Goal: Transaction & Acquisition: Purchase product/service

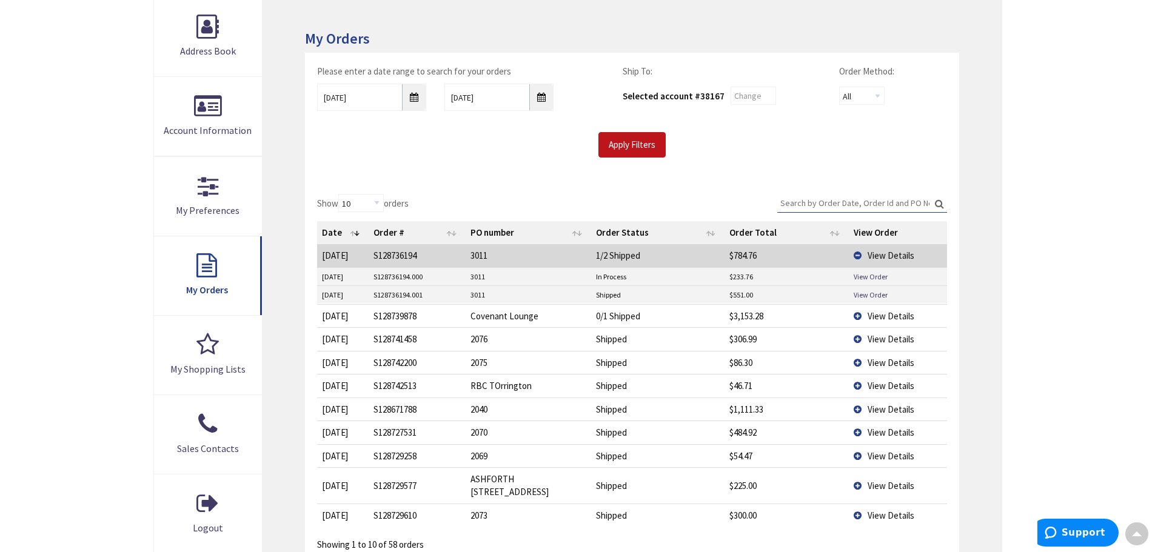
scroll to position [184, 0]
click at [628, 143] on input "Apply Filters" at bounding box center [632, 144] width 67 height 25
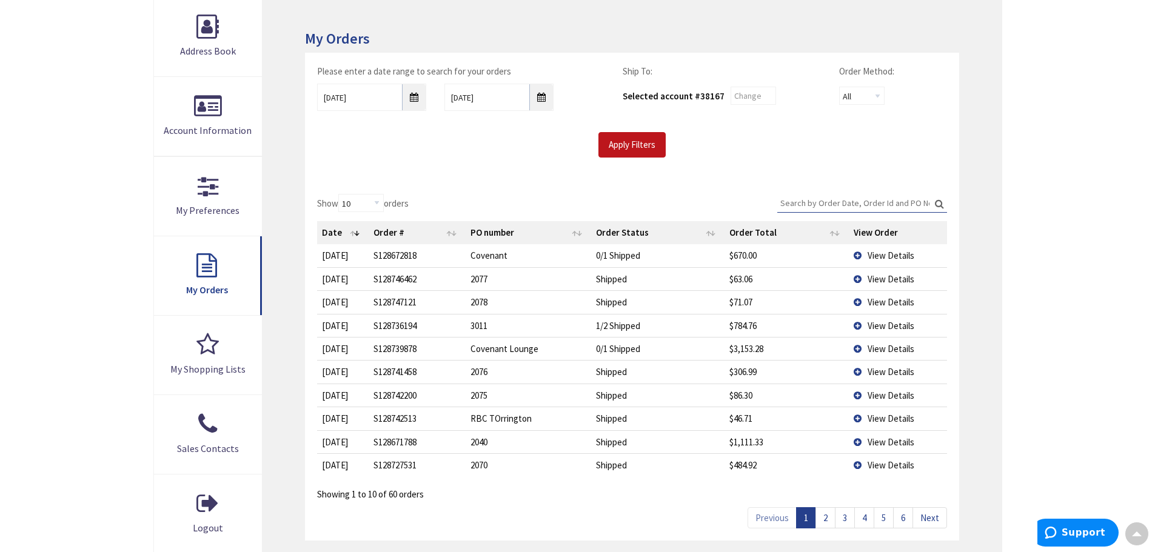
click at [887, 283] on span "View Details" at bounding box center [891, 279] width 47 height 12
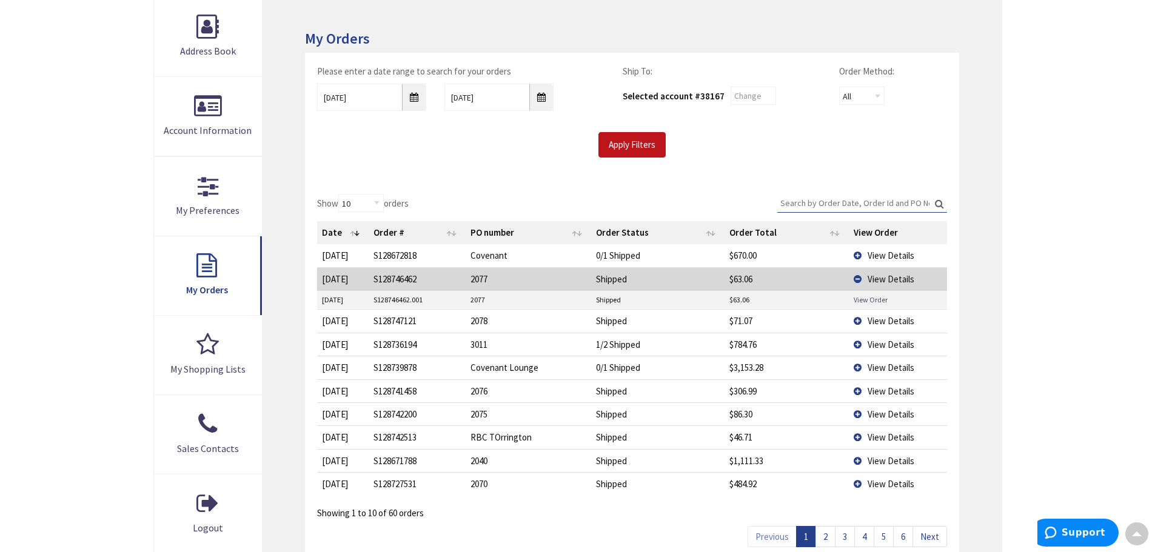
click at [876, 298] on link "View Order" at bounding box center [871, 300] width 34 height 10
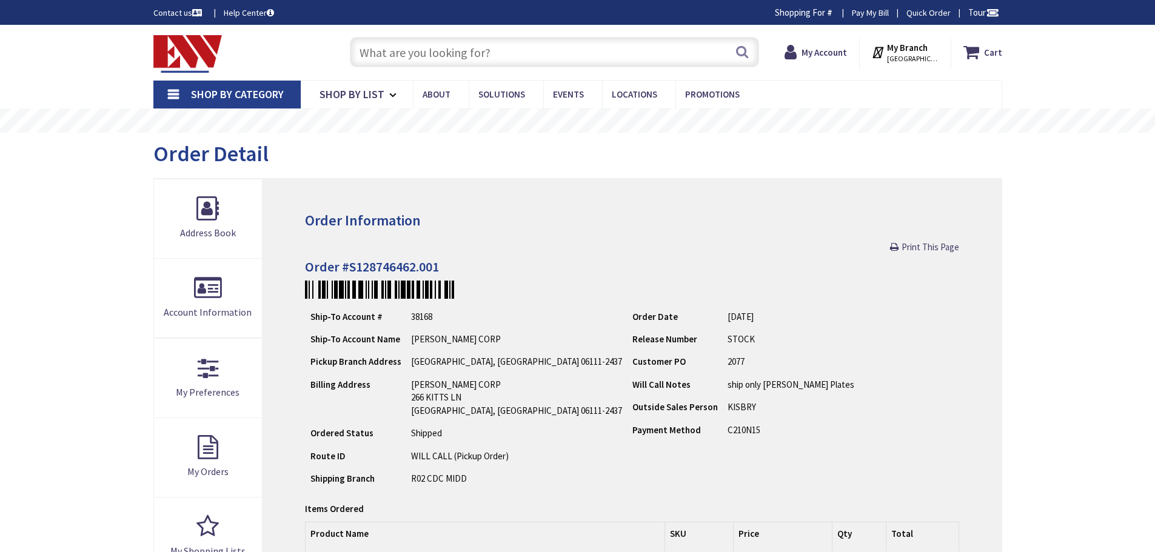
type input "[GEOGRAPHIC_DATA], [GEOGRAPHIC_DATA]"
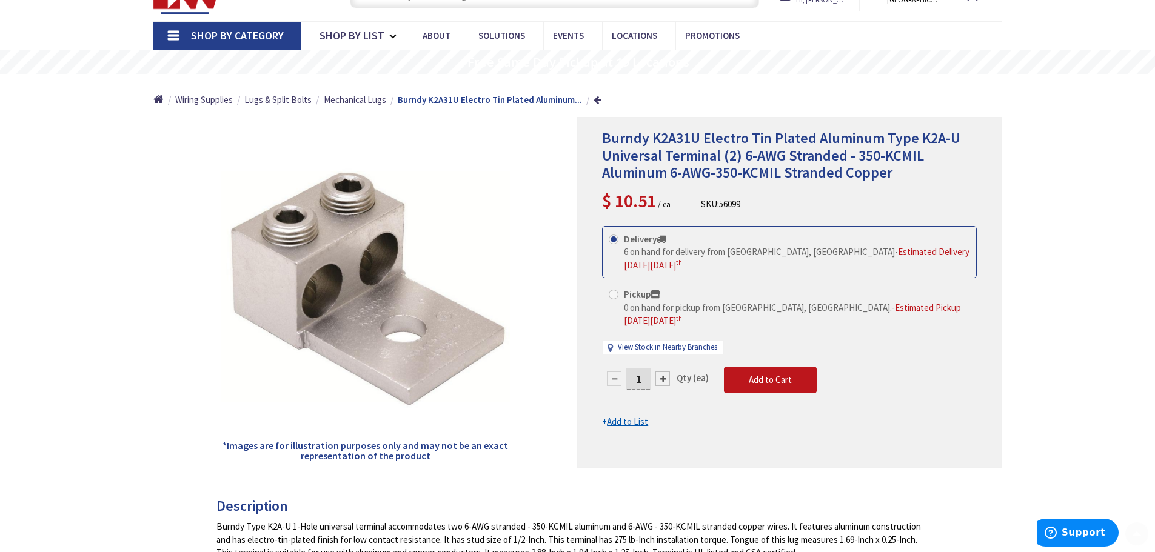
scroll to position [62, 0]
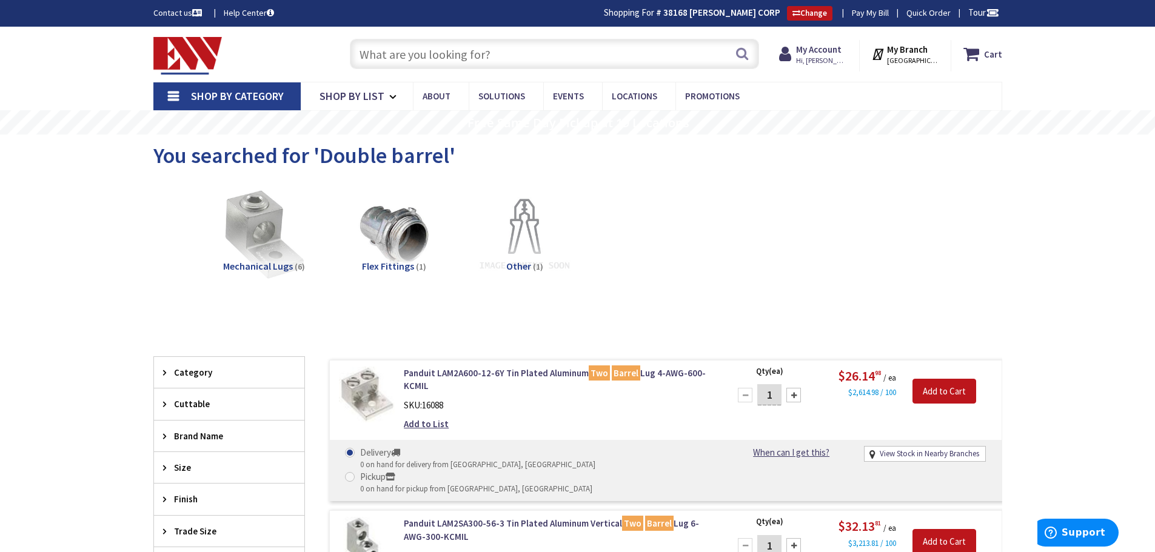
click at [486, 58] on input "text" at bounding box center [554, 54] width 409 height 30
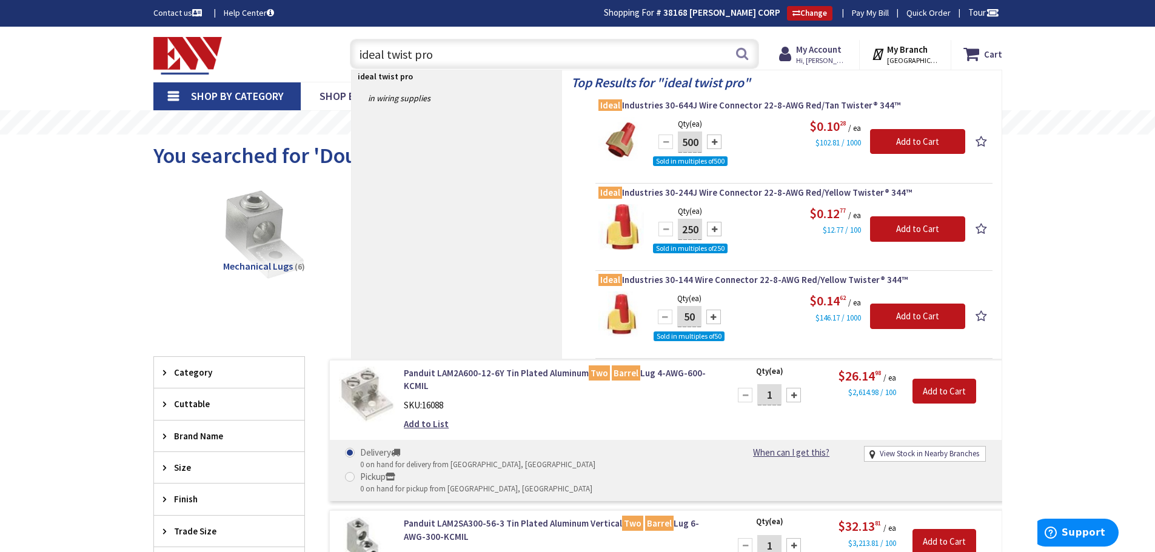
drag, startPoint x: 423, startPoint y: 53, endPoint x: 331, endPoint y: 42, distance: 92.7
click at [331, 42] on div "Toggle Nav ideal twist pro ideal twist pro Search Cart My Cart Close" at bounding box center [577, 54] width 867 height 41
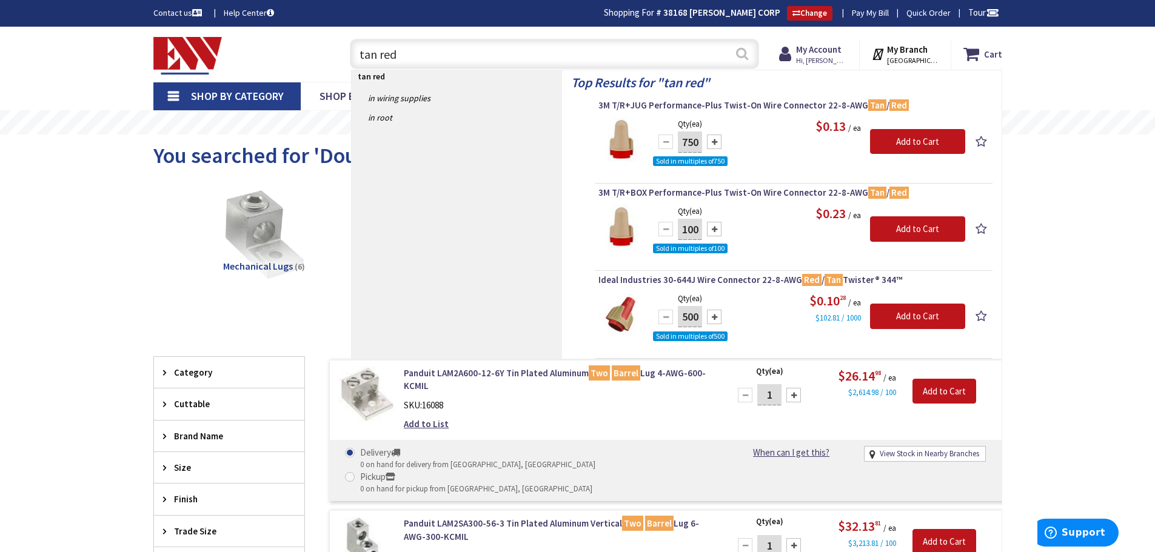
type input "tan red"
click at [744, 50] on button "Search" at bounding box center [742, 53] width 16 height 27
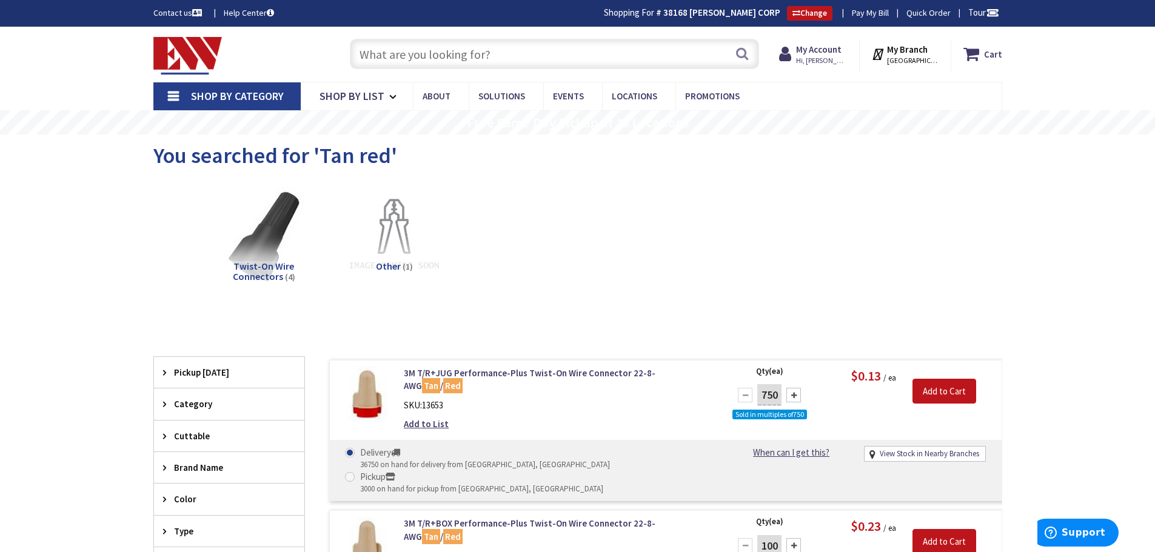
click at [558, 56] on input "text" at bounding box center [554, 54] width 409 height 30
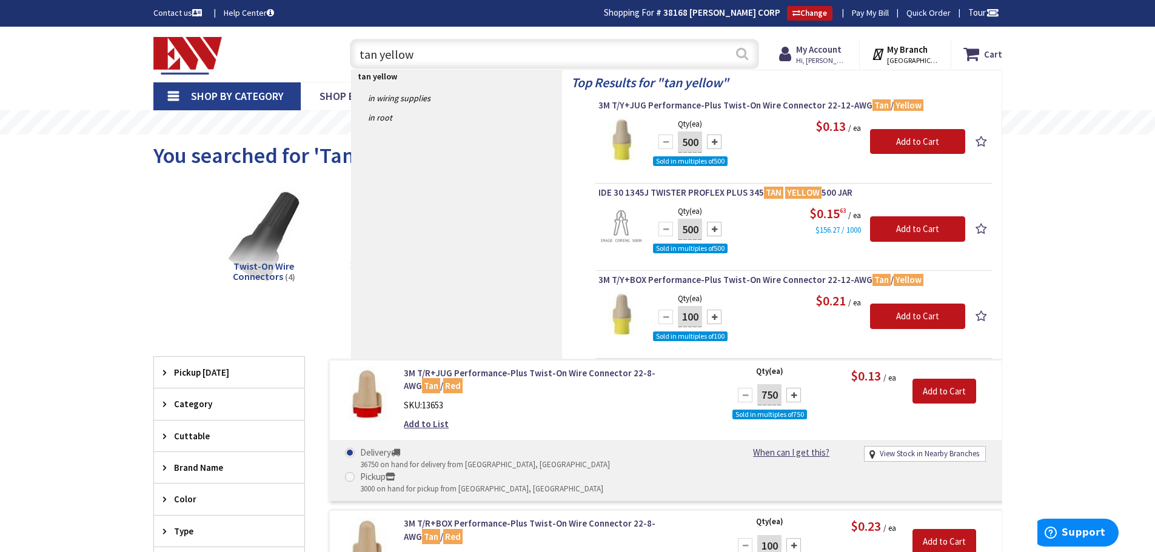
type input "tan yellow"
click at [745, 56] on button "Search" at bounding box center [742, 53] width 16 height 27
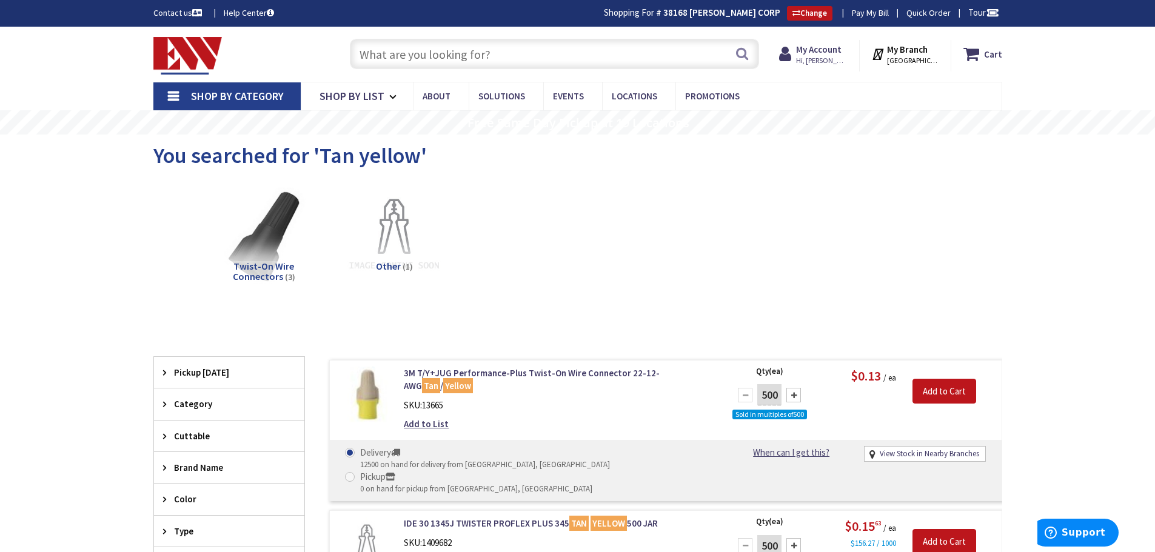
click at [520, 58] on input "text" at bounding box center [554, 54] width 409 height 30
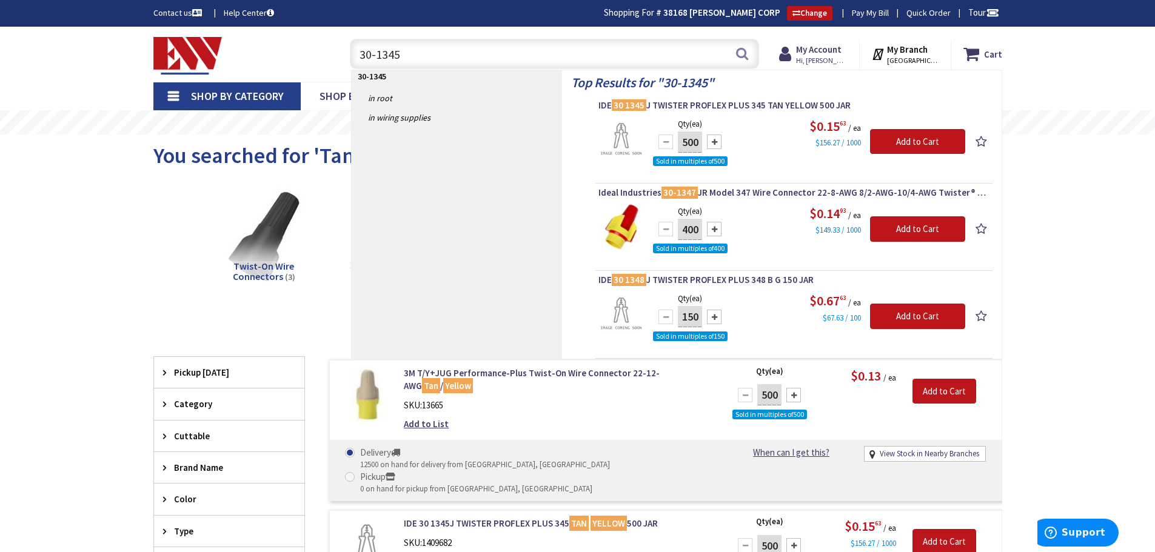
type input "30-1345"
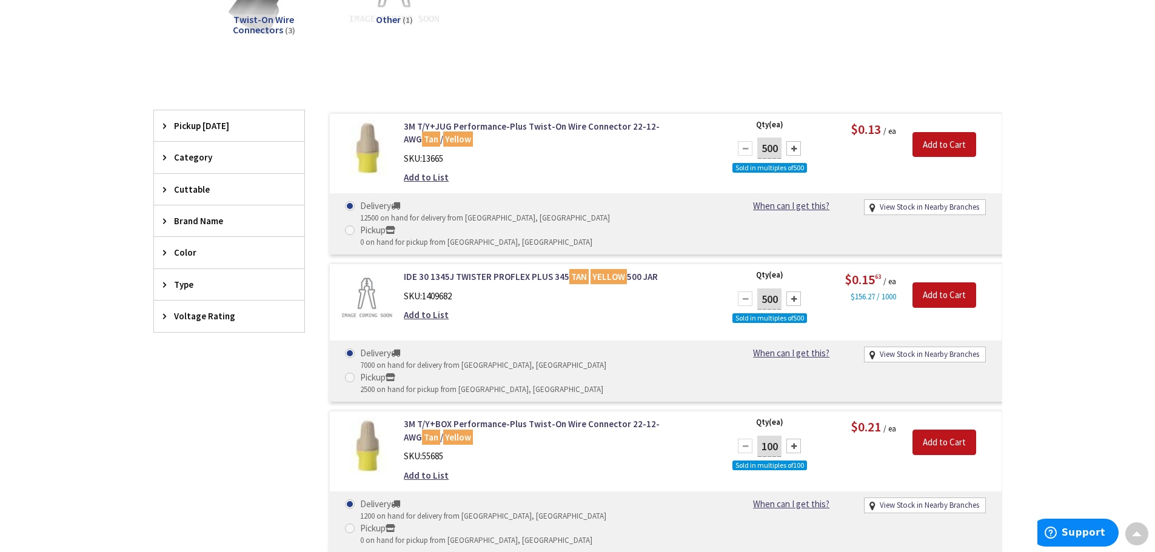
scroll to position [243, 0]
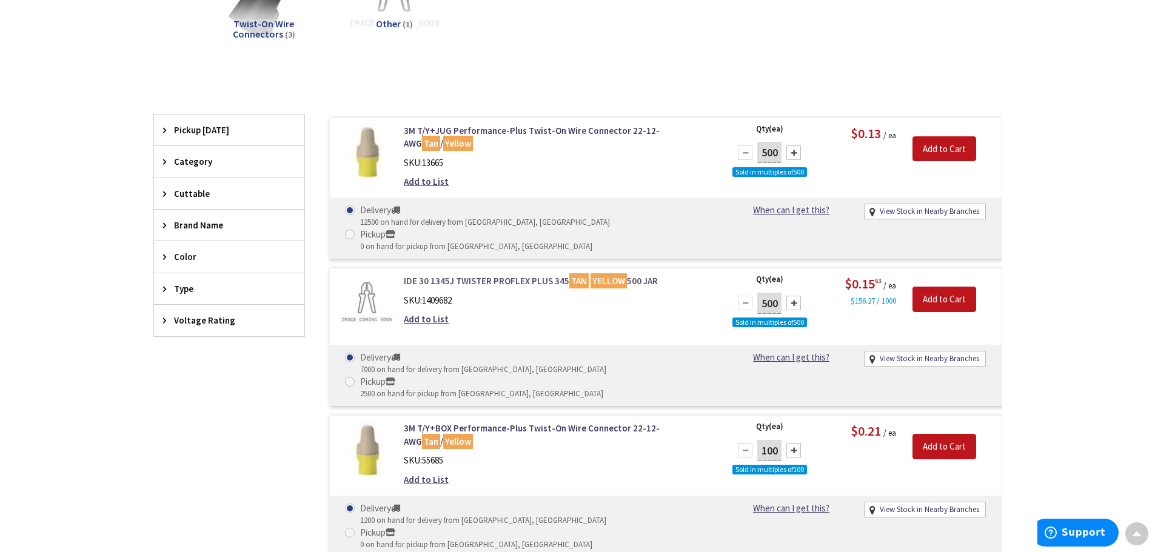
click at [534, 275] on link "IDE 30 1345J TWISTER PROFLEX PLUS 345 TAN YELLOW 500 JAR" at bounding box center [558, 281] width 309 height 13
